Goal: Task Accomplishment & Management: Complete application form

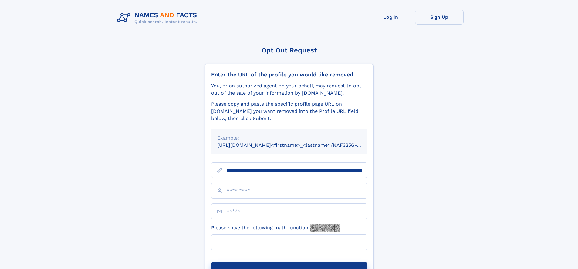
scroll to position [0, 70]
type input "**********"
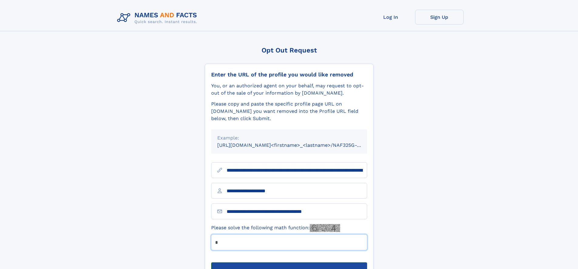
type input "*"
click at [289, 262] on button "Submit Opt Out Request" at bounding box center [289, 271] width 156 height 19
